Goal: Obtain resource: Obtain resource

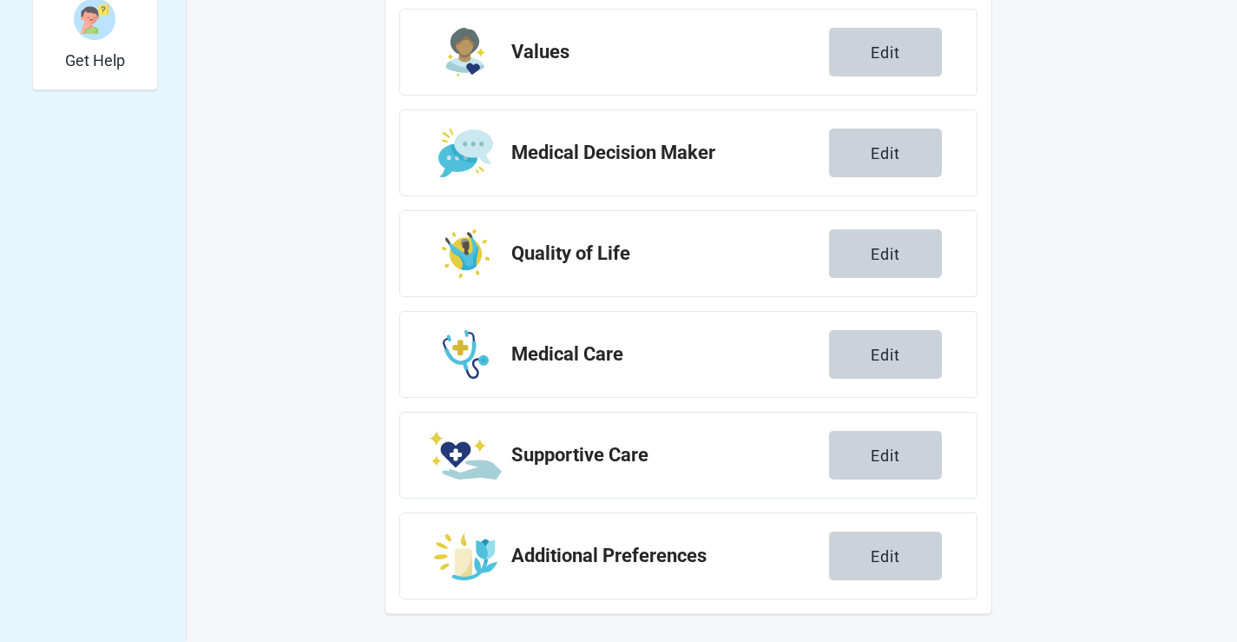
scroll to position [207, 0]
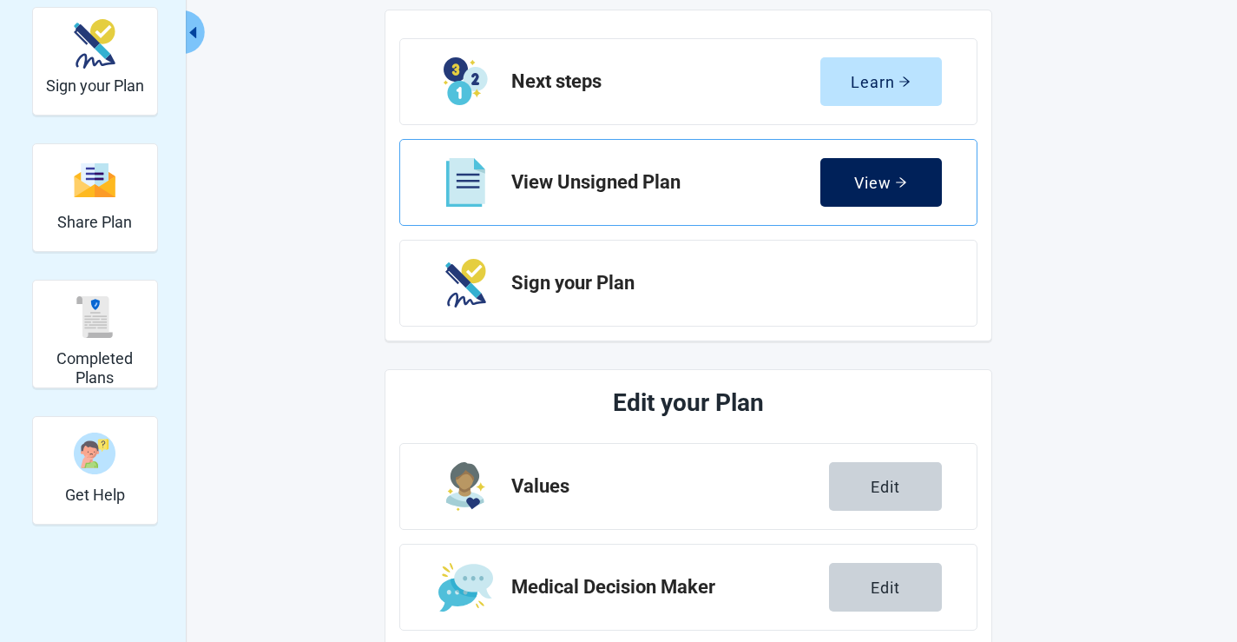
click at [883, 185] on div "View" at bounding box center [880, 182] width 53 height 17
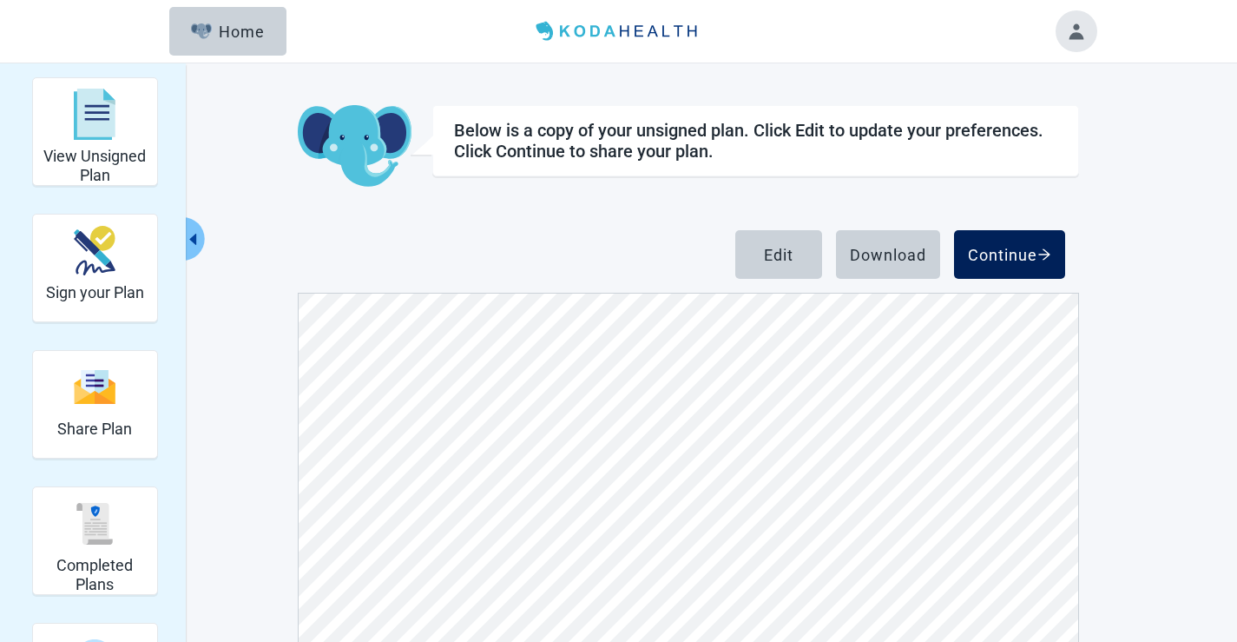
click at [997, 261] on div "Continue" at bounding box center [1009, 254] width 83 height 17
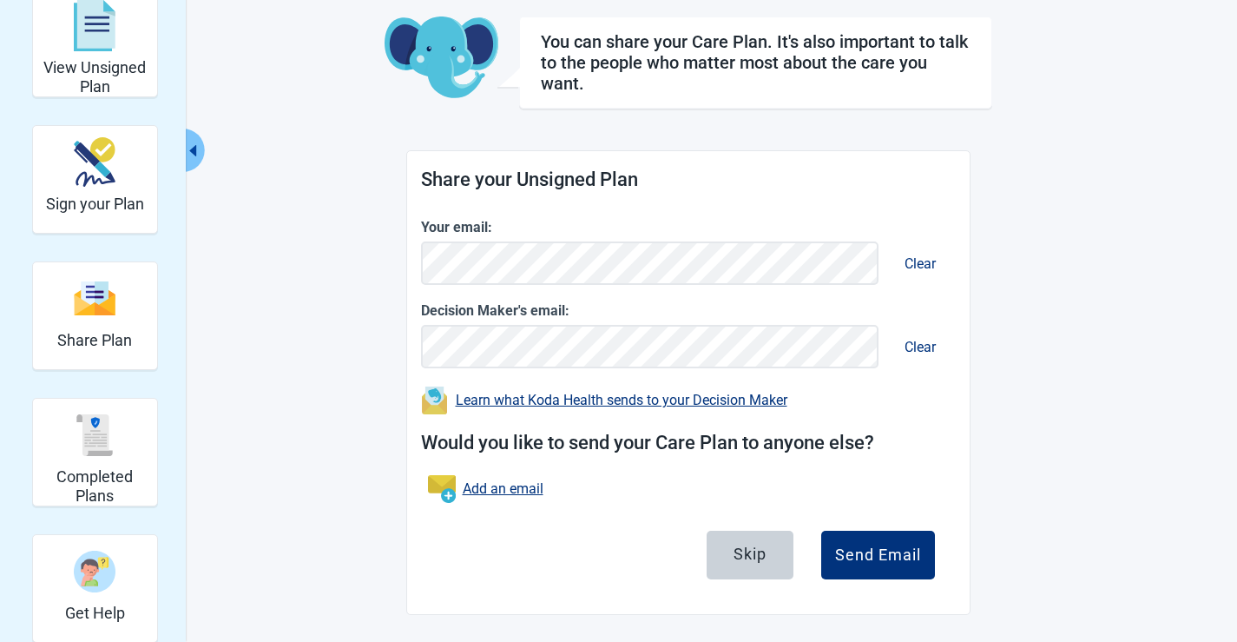
scroll to position [89, 0]
click at [750, 553] on div "Skip" at bounding box center [750, 552] width 33 height 17
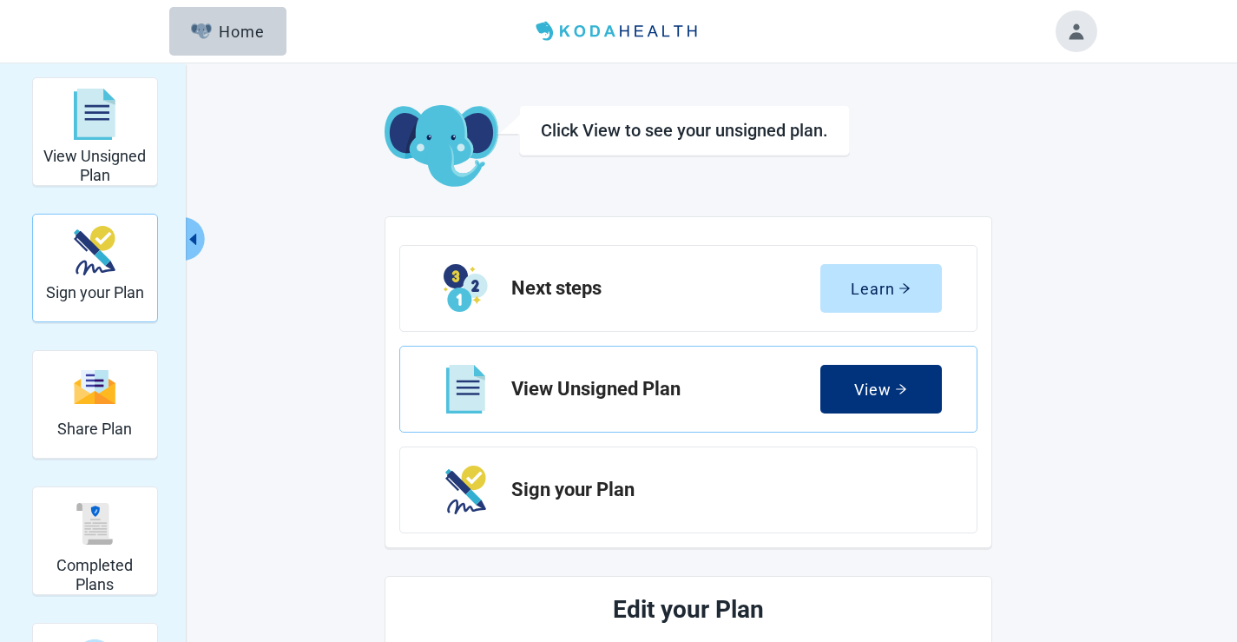
click at [114, 271] on img "Sign your Plan" at bounding box center [95, 250] width 42 height 49
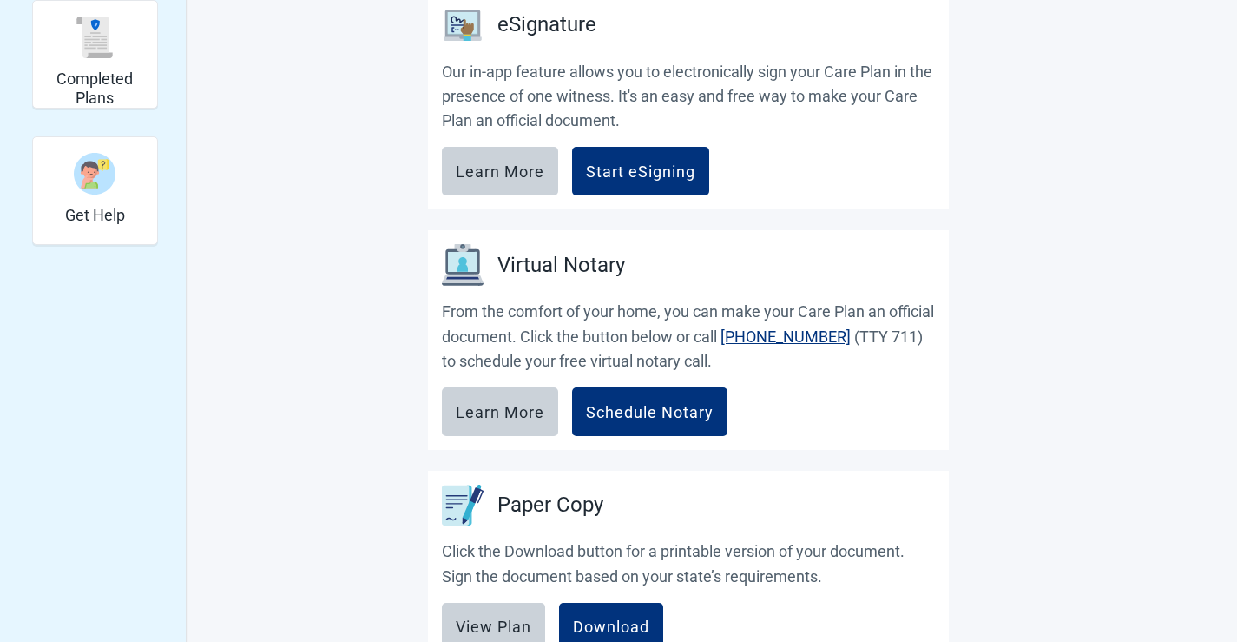
scroll to position [521, 0]
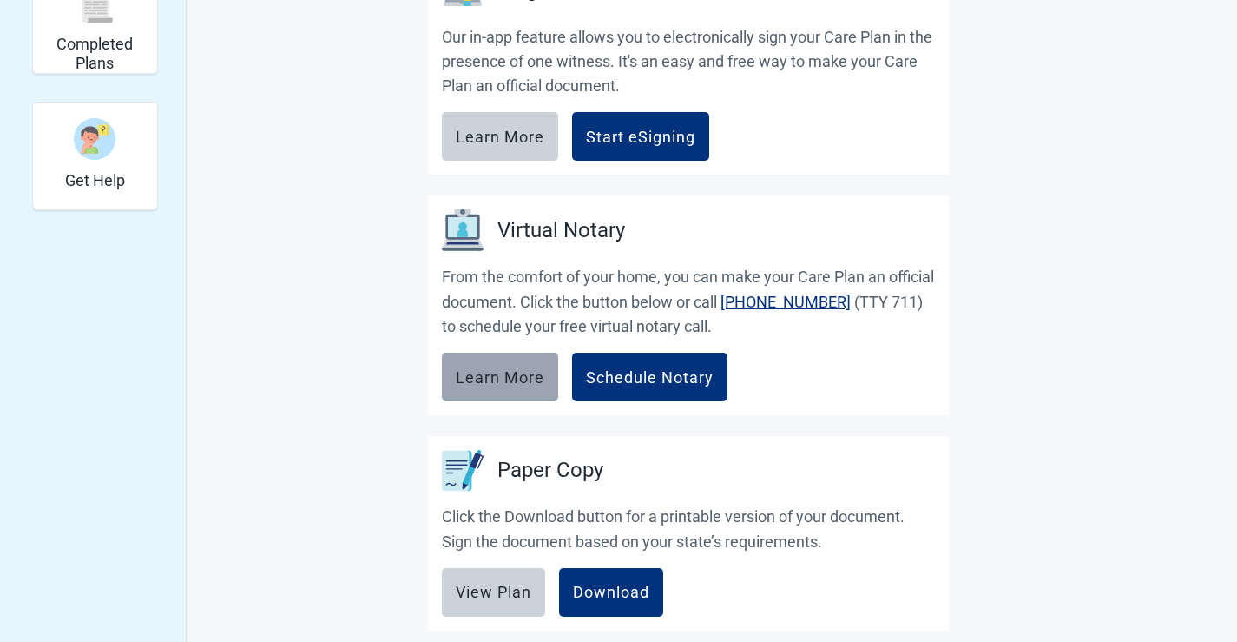
click at [501, 379] on div "Learn More" at bounding box center [500, 376] width 89 height 17
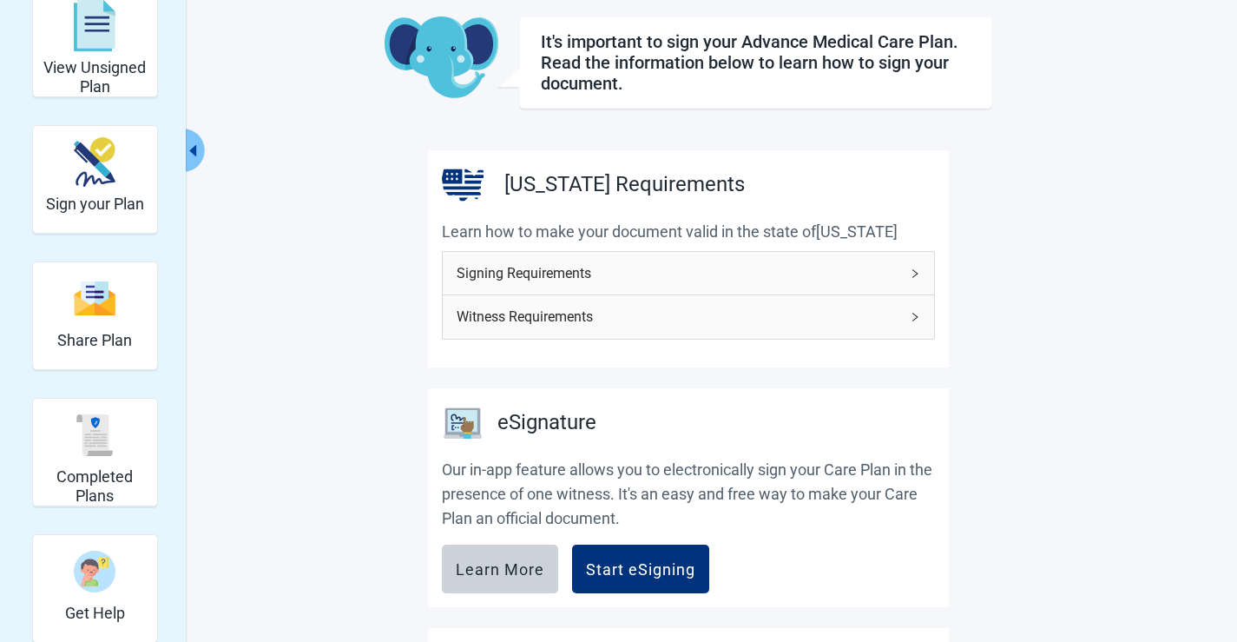
scroll to position [87, 0]
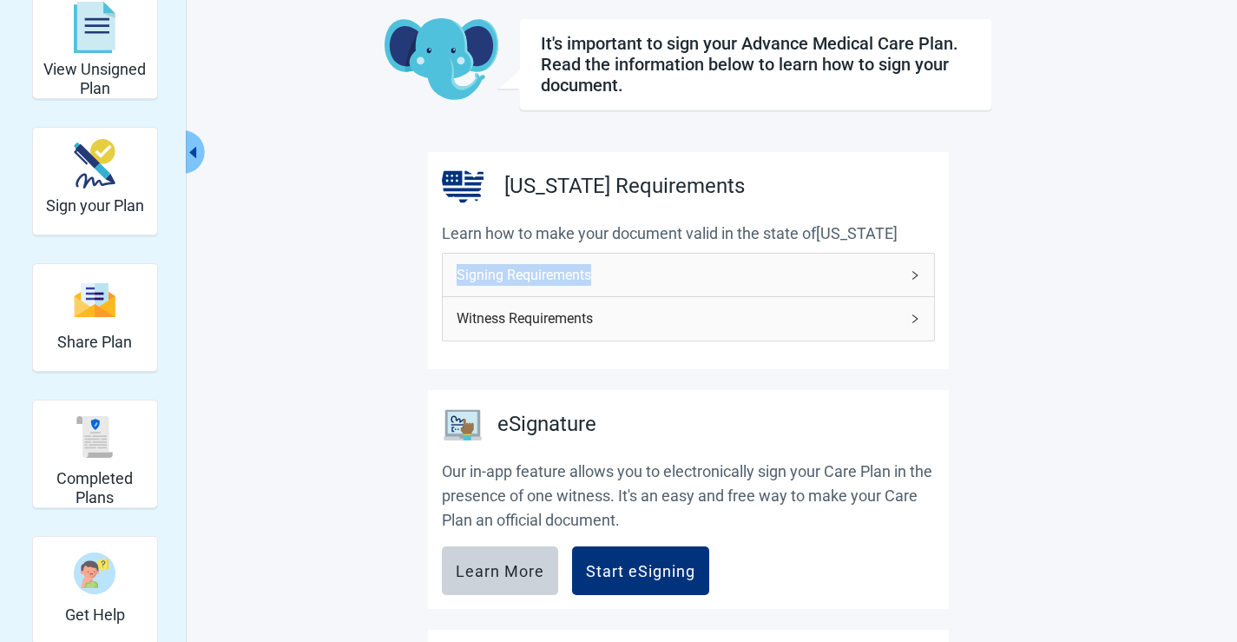
click at [912, 280] on div "Signing Requirements" at bounding box center [688, 275] width 491 height 43
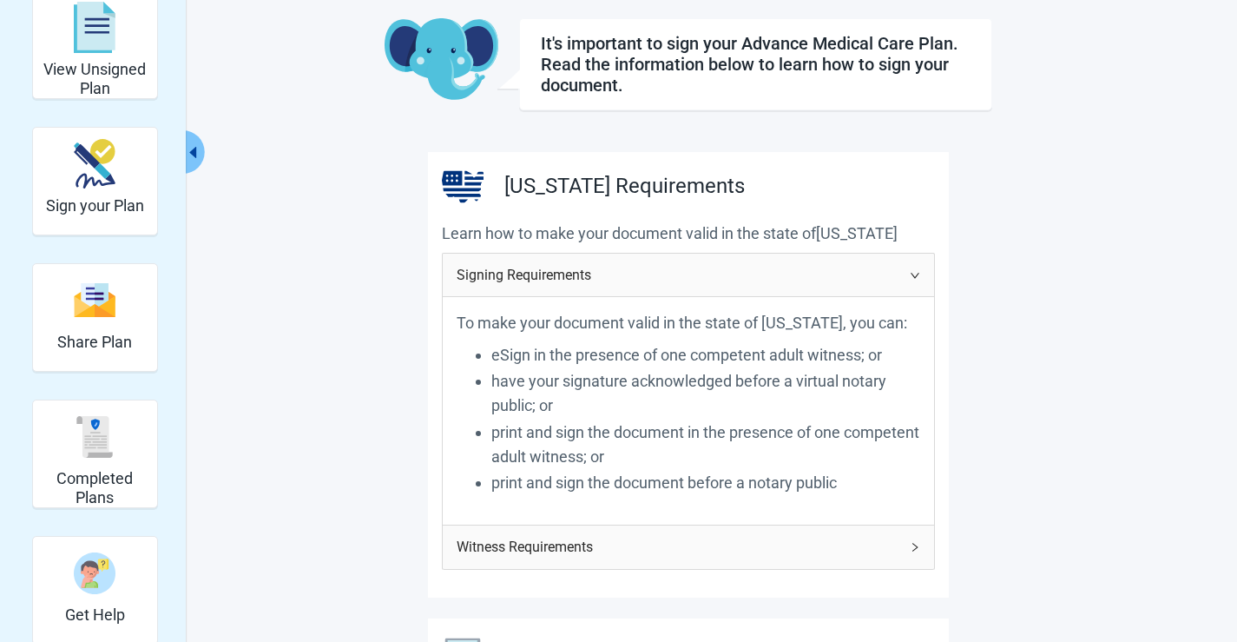
click at [911, 274] on icon "right" at bounding box center [915, 275] width 10 height 10
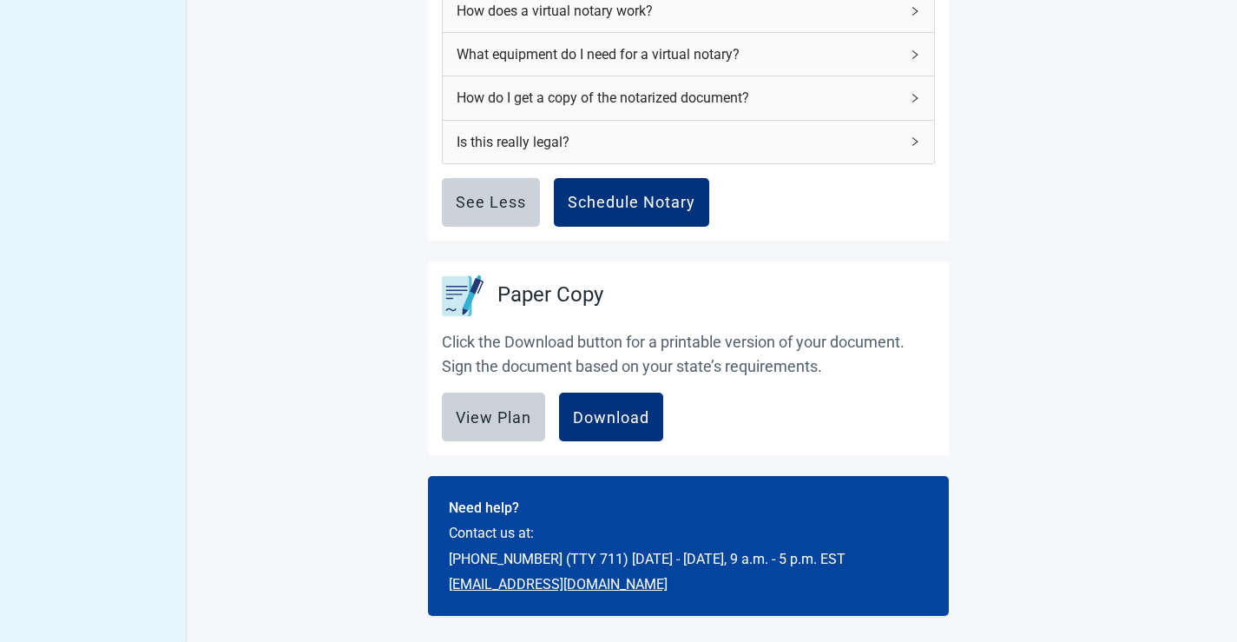
scroll to position [1210, 0]
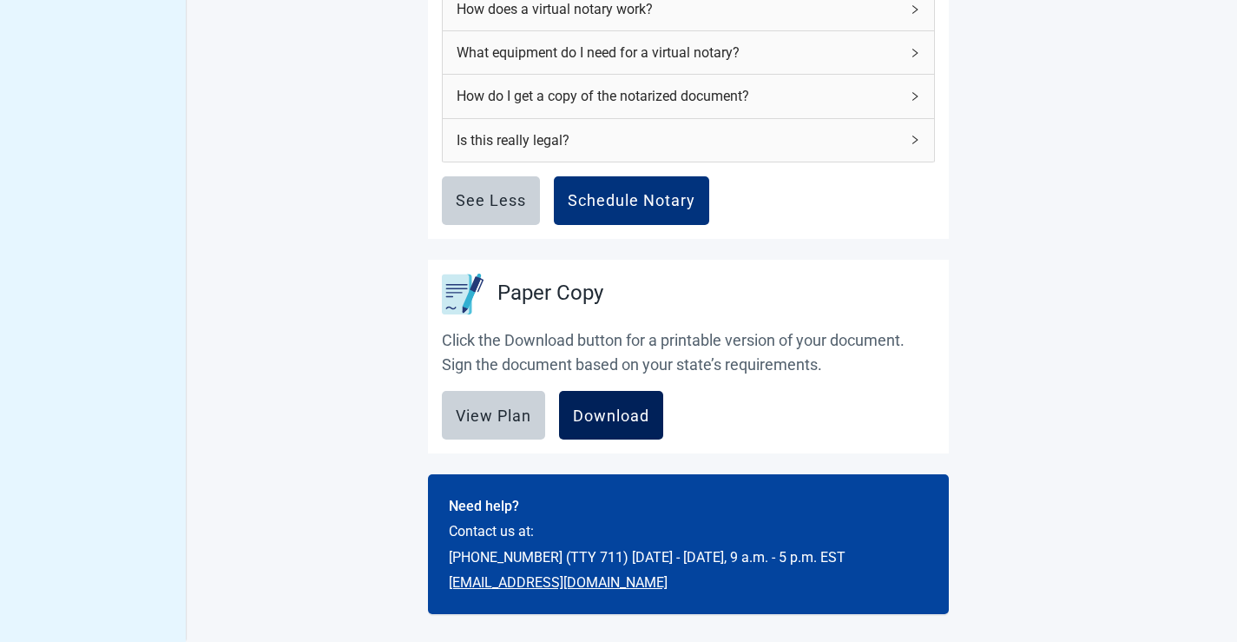
click at [617, 424] on div "Download" at bounding box center [611, 414] width 76 height 17
